Goal: Transaction & Acquisition: Download file/media

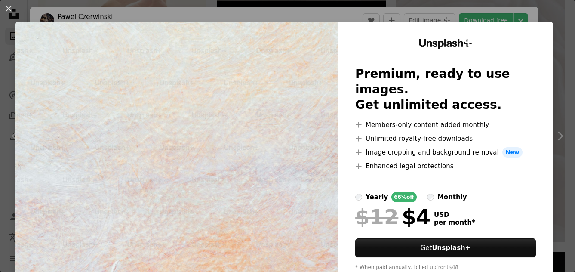
scroll to position [3181, 0]
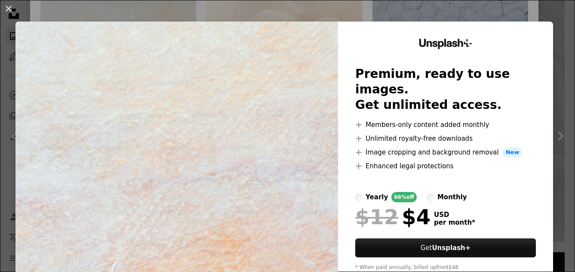
click at [178, 12] on div "An X shape Unsplash+ Premium, ready to use images. Get unlimited access. A plus…" at bounding box center [287, 136] width 575 height 272
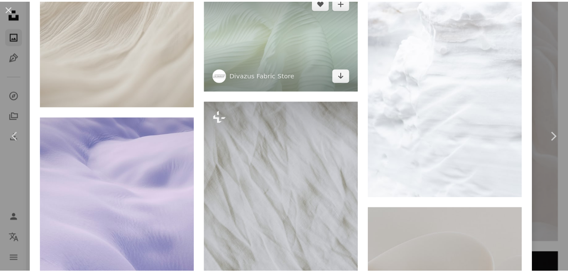
scroll to position [731, 0]
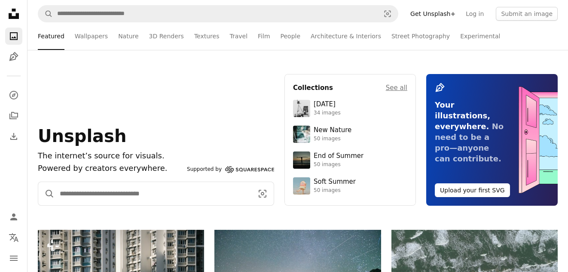
click at [68, 195] on input "Find visuals sitewide" at bounding box center [153, 193] width 197 height 23
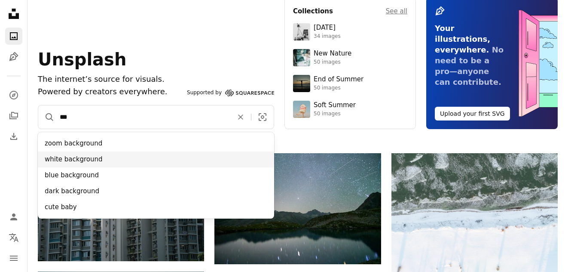
scroll to position [86, 0]
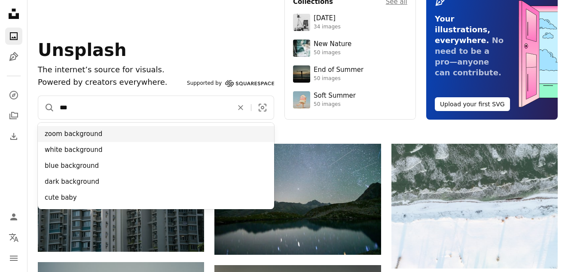
type input "***"
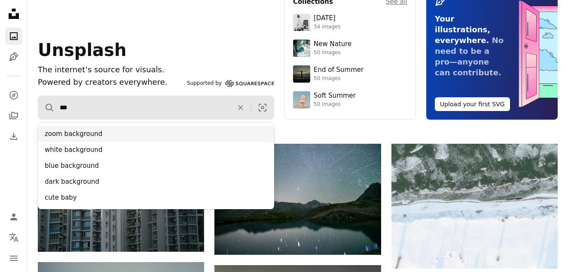
click at [71, 133] on div "zoom background" at bounding box center [156, 134] width 236 height 16
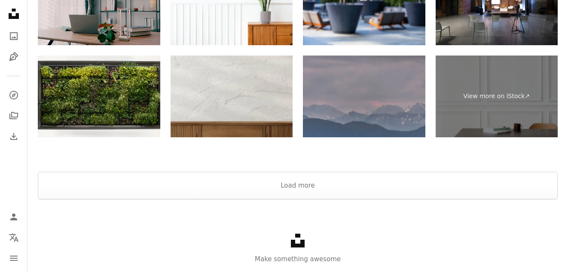
scroll to position [1300, 0]
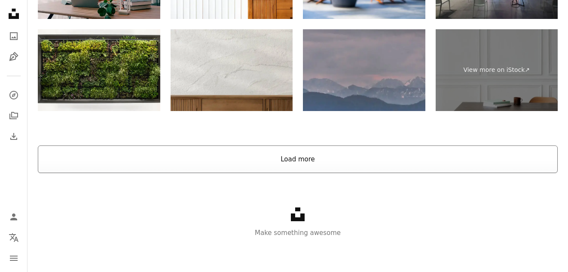
click at [277, 159] on button "Load more" at bounding box center [298, 159] width 520 height 28
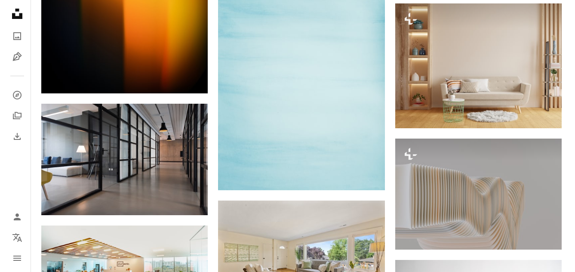
scroll to position [8423, 0]
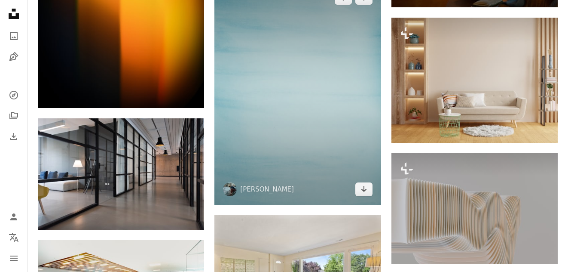
click at [251, 59] on img at bounding box center [297, 93] width 166 height 222
